Goal: Find specific page/section: Find specific page/section

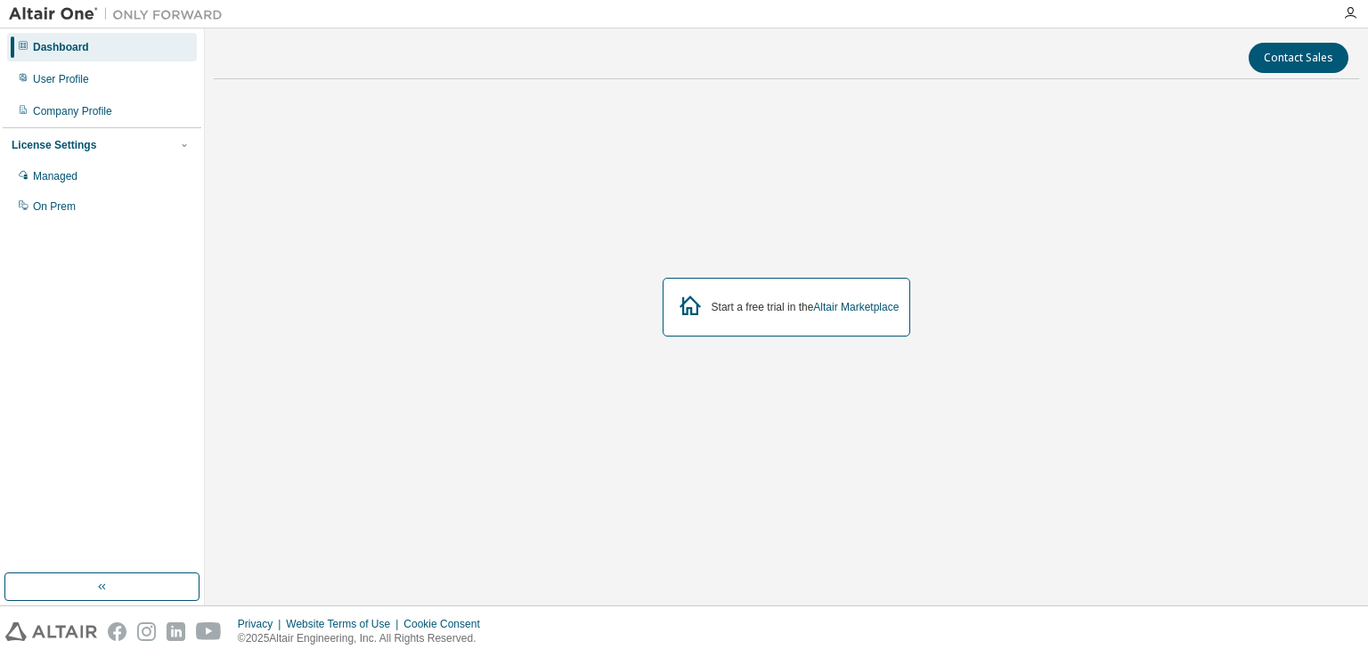
click at [716, 325] on div "Start a free trial in the Altair Marketplace" at bounding box center [786, 307] width 248 height 59
click at [873, 309] on link "Altair Marketplace" at bounding box center [855, 307] width 85 height 12
